Goal: Task Accomplishment & Management: Manage account settings

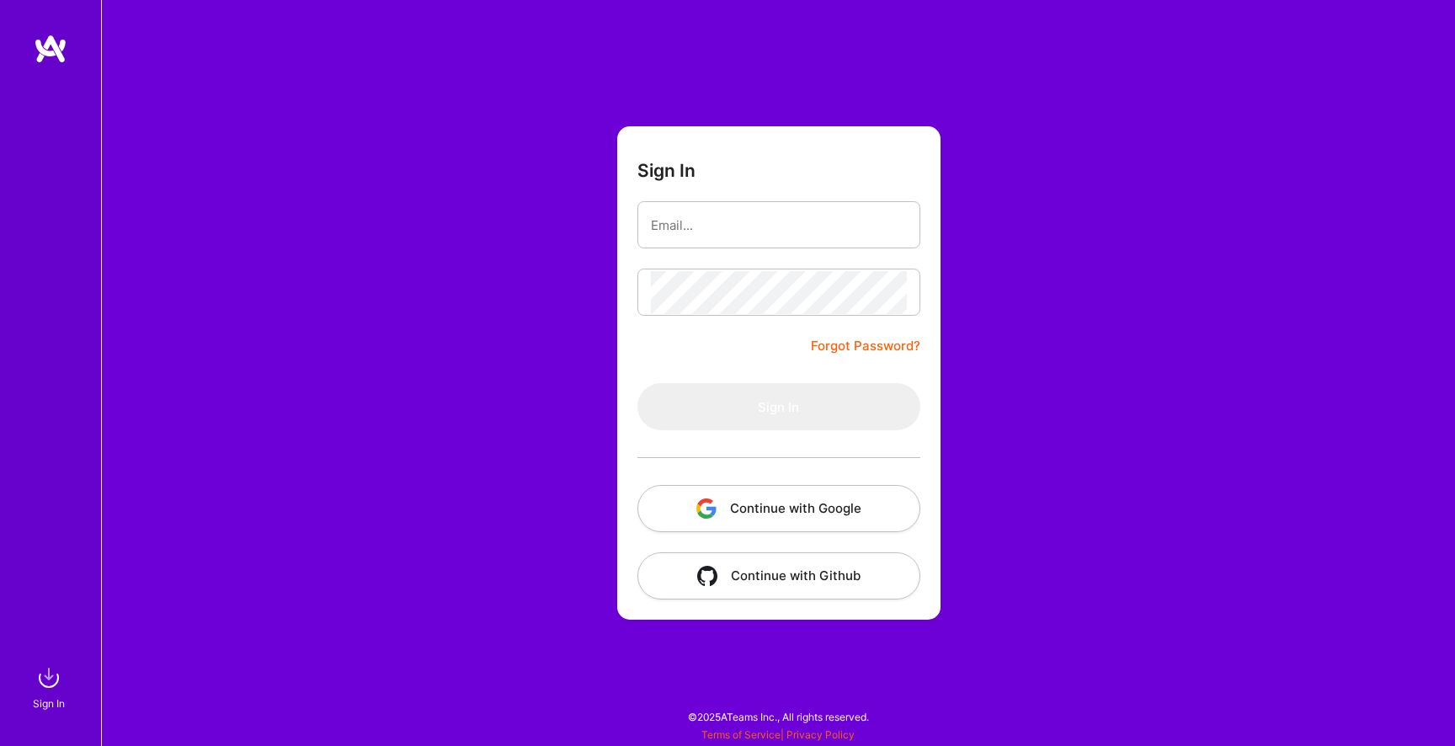
click at [799, 513] on button "Continue with Google" at bounding box center [778, 508] width 283 height 47
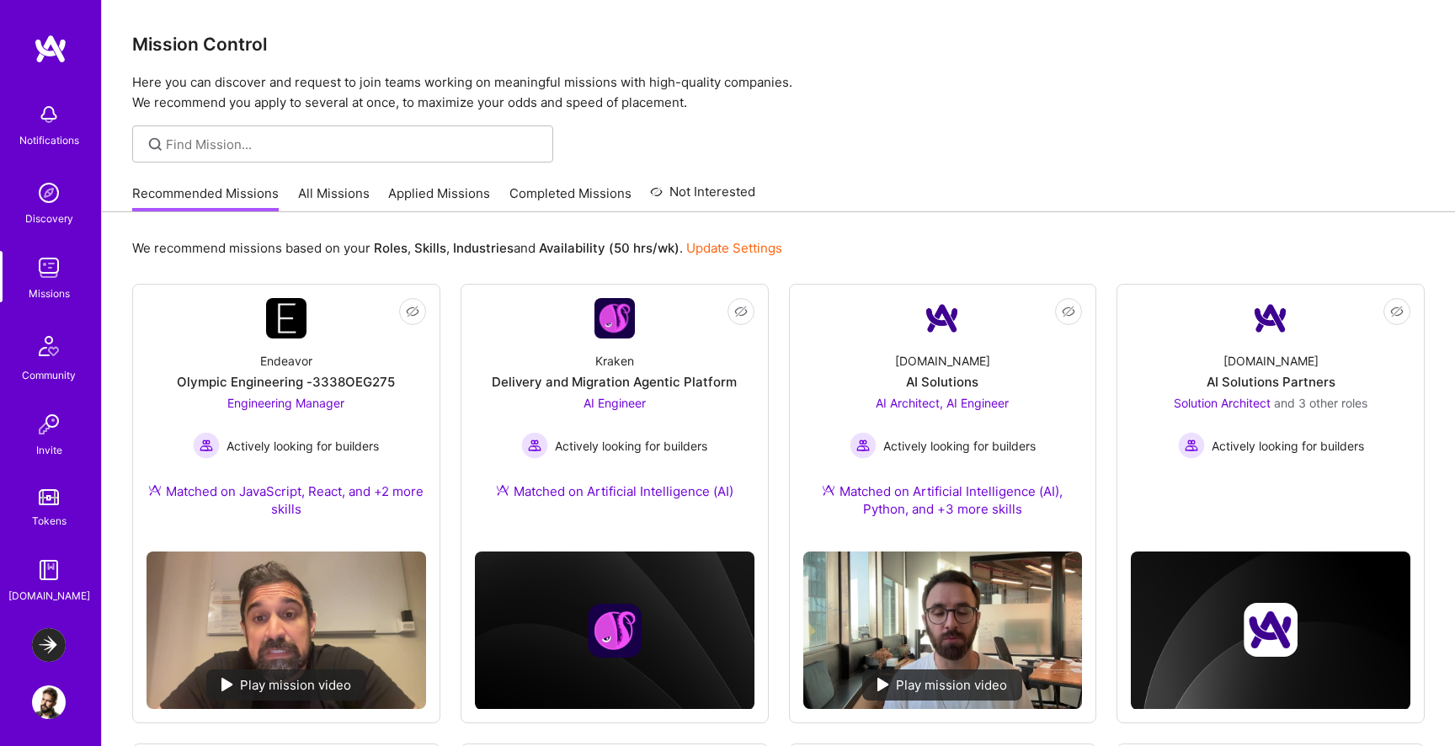
click at [51, 645] on img at bounding box center [49, 645] width 34 height 34
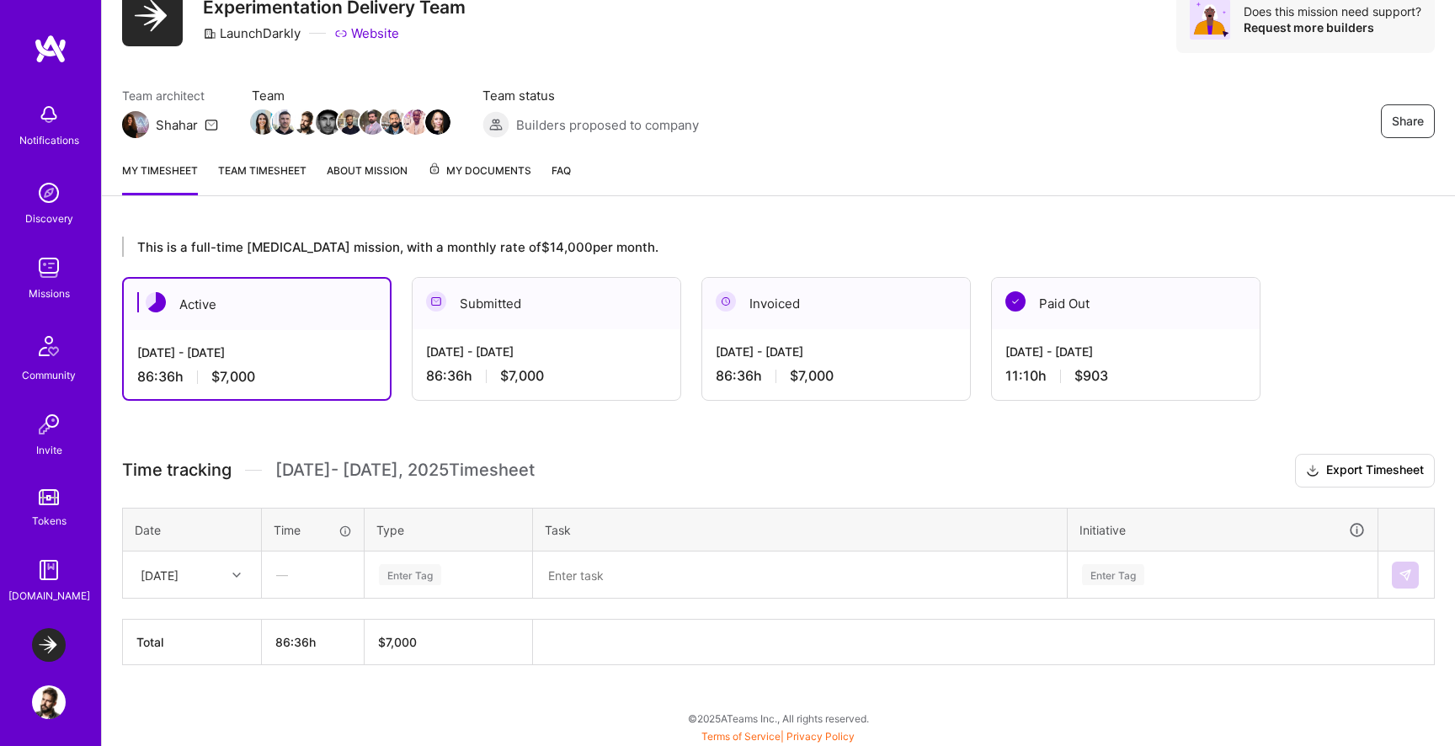
scroll to position [74, 0]
click at [1070, 306] on div "Paid Out" at bounding box center [1126, 302] width 268 height 51
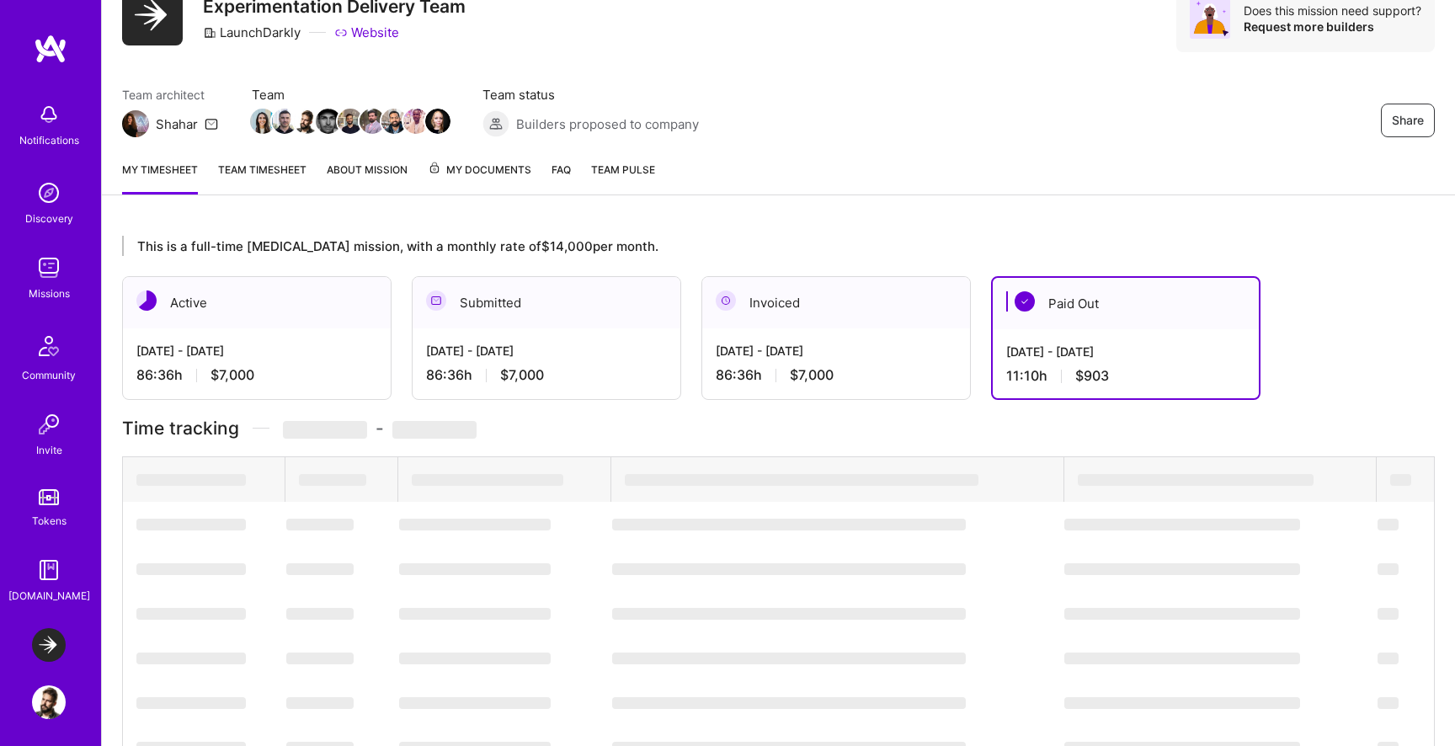
click at [1071, 373] on div "11:10 h $903" at bounding box center [1125, 376] width 239 height 18
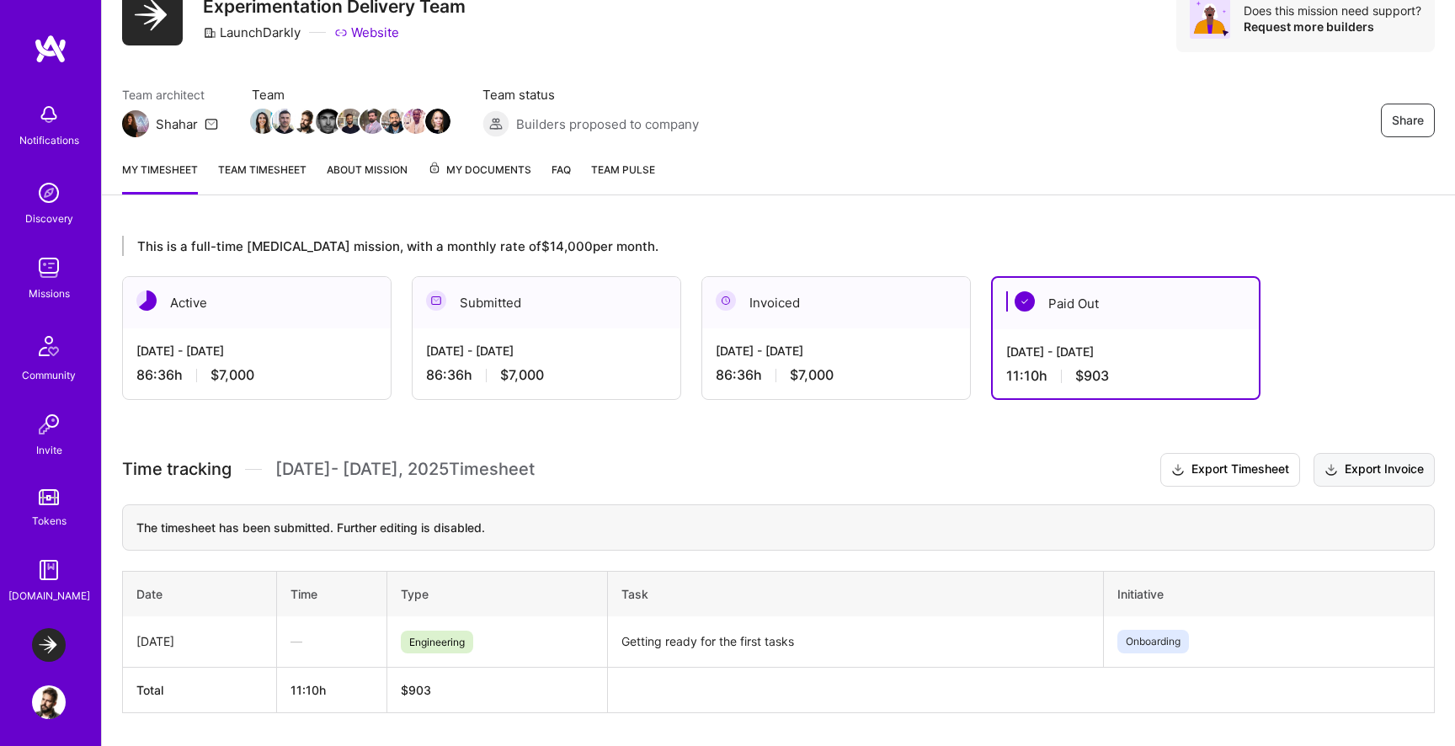
click at [1356, 458] on button "Export Invoice" at bounding box center [1373, 470] width 121 height 34
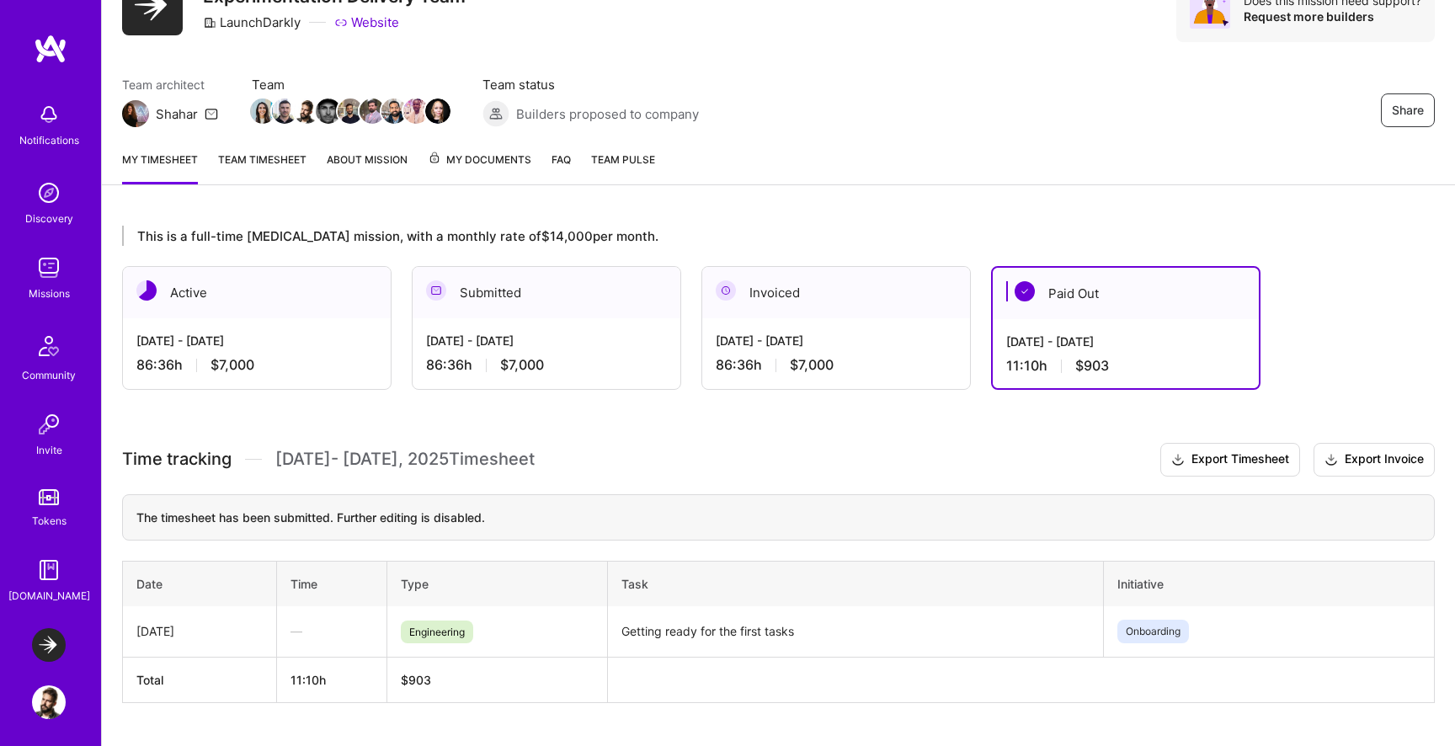
scroll to position [42, 0]
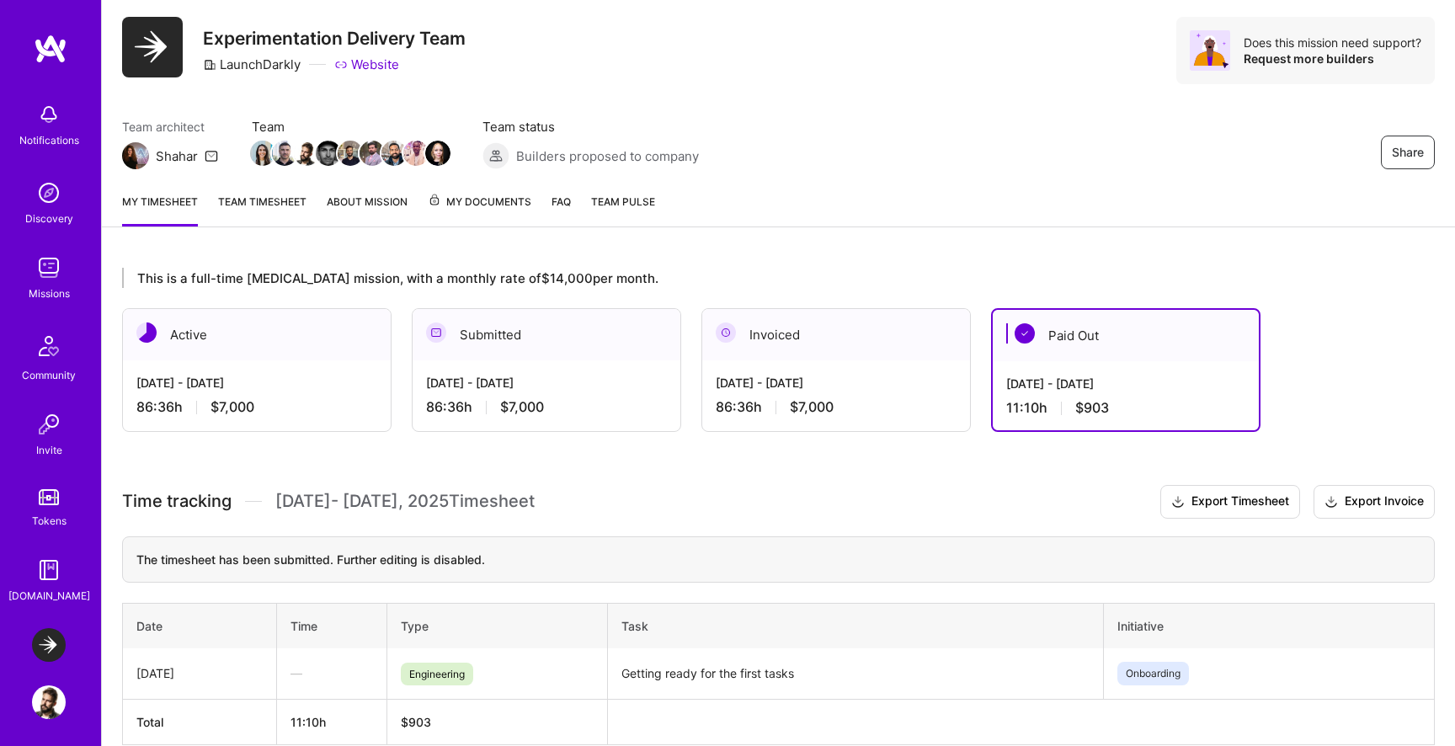
click at [249, 202] on link "Team timesheet" at bounding box center [262, 210] width 88 height 34
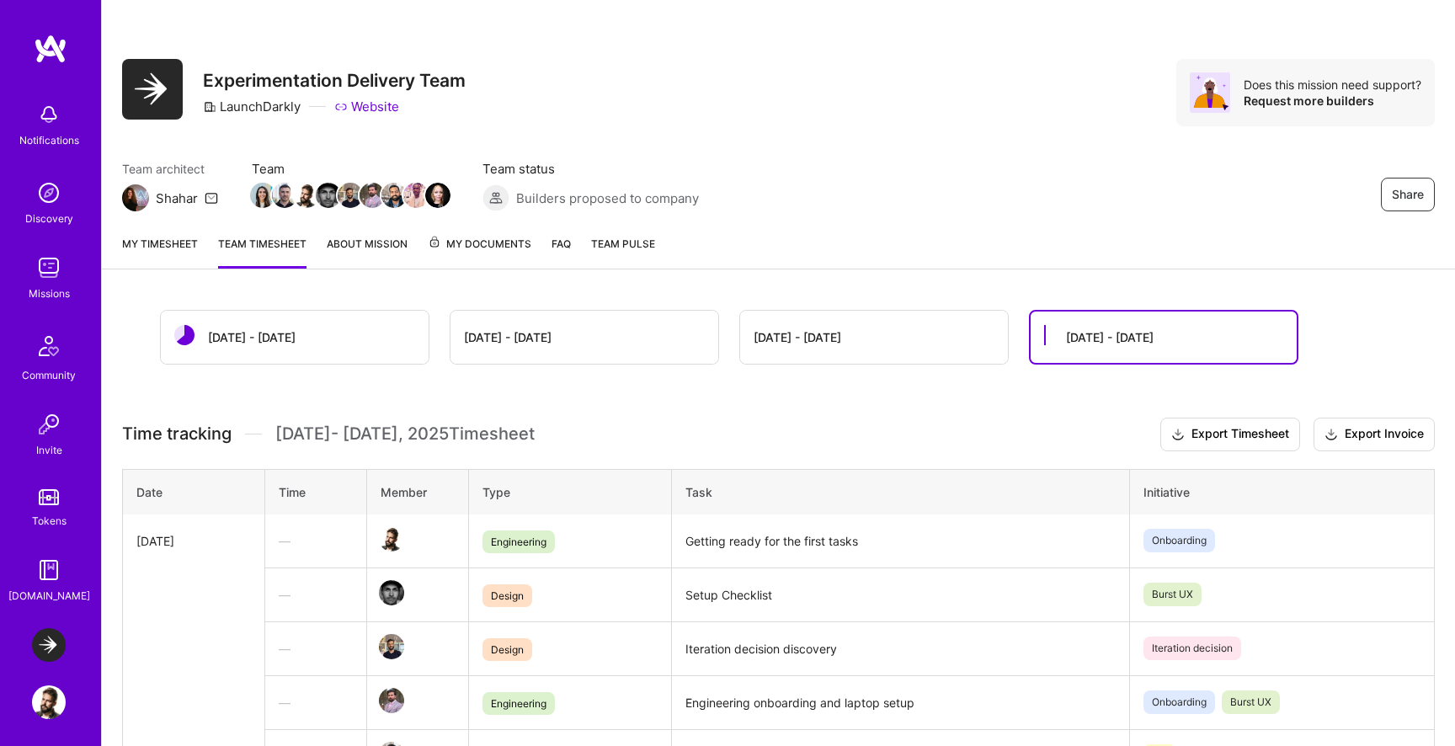
click at [463, 242] on span "My Documents" at bounding box center [480, 244] width 104 height 19
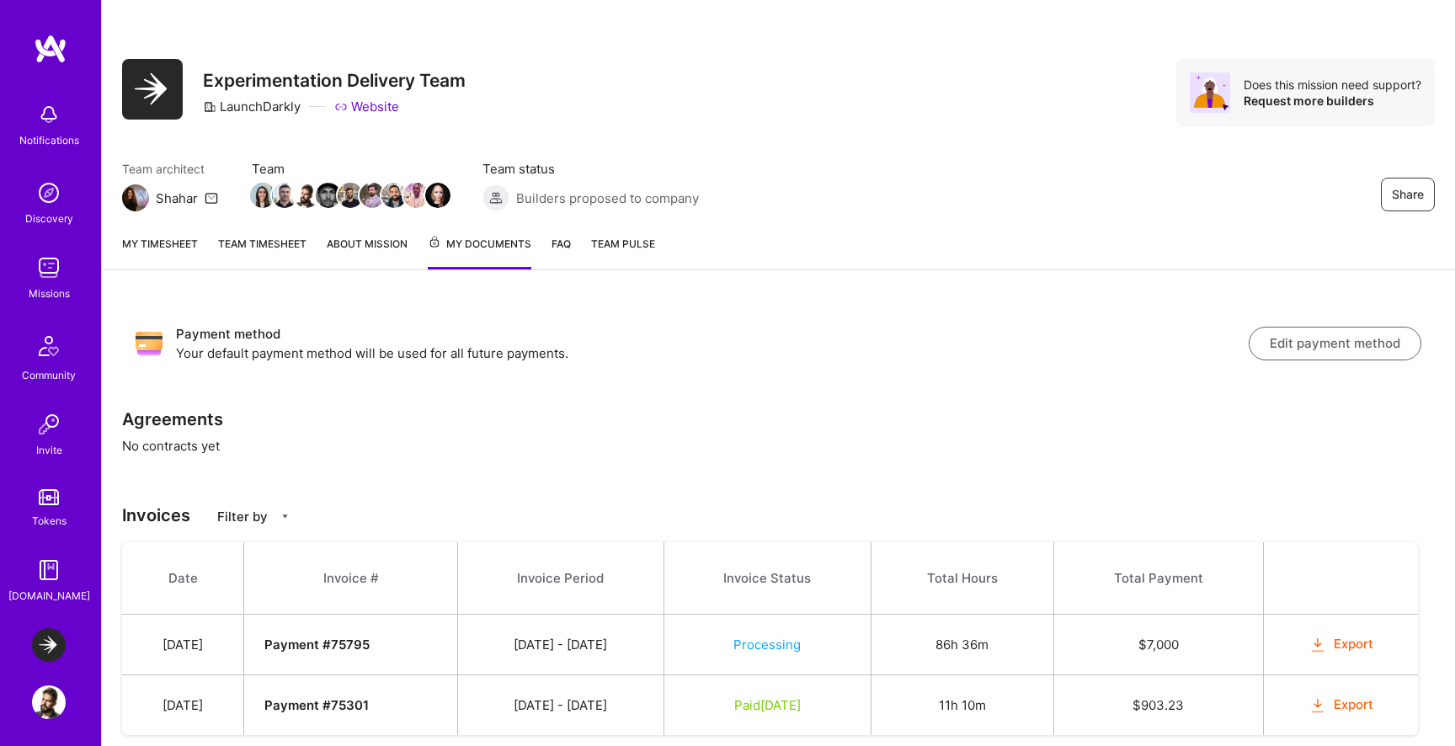
click at [1295, 340] on button "Edit payment method" at bounding box center [1334, 344] width 173 height 34
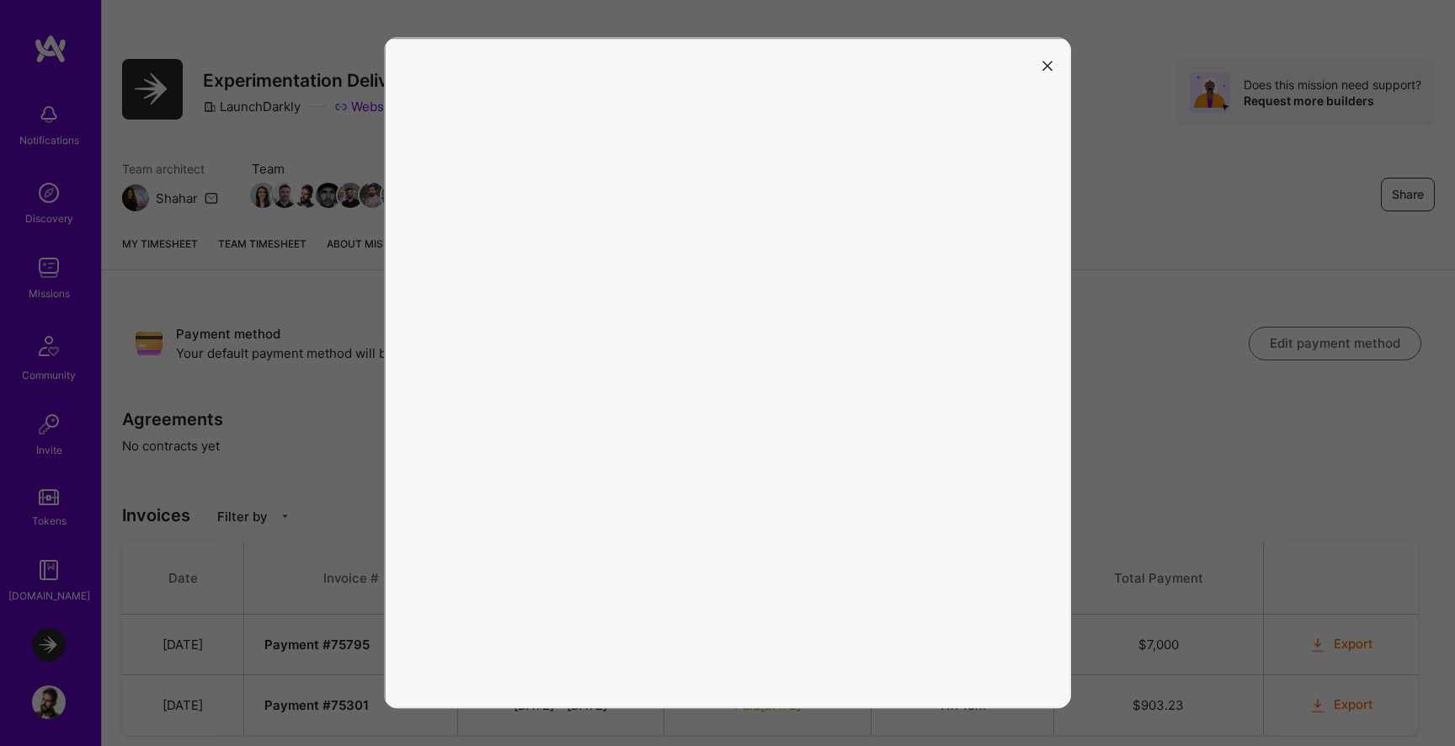
click at [1152, 167] on div at bounding box center [727, 373] width 1455 height 746
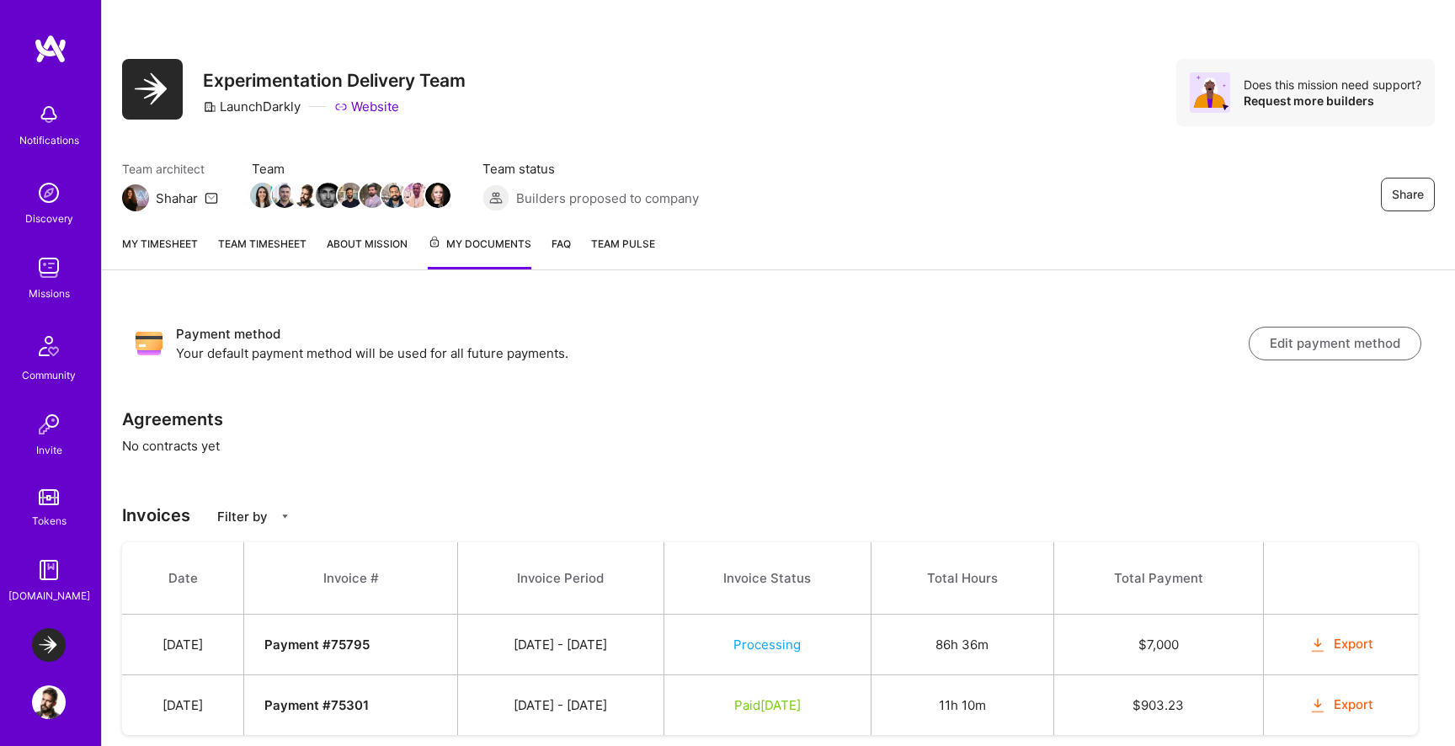
scroll to position [47, 0]
